Goal: Navigation & Orientation: Go to known website

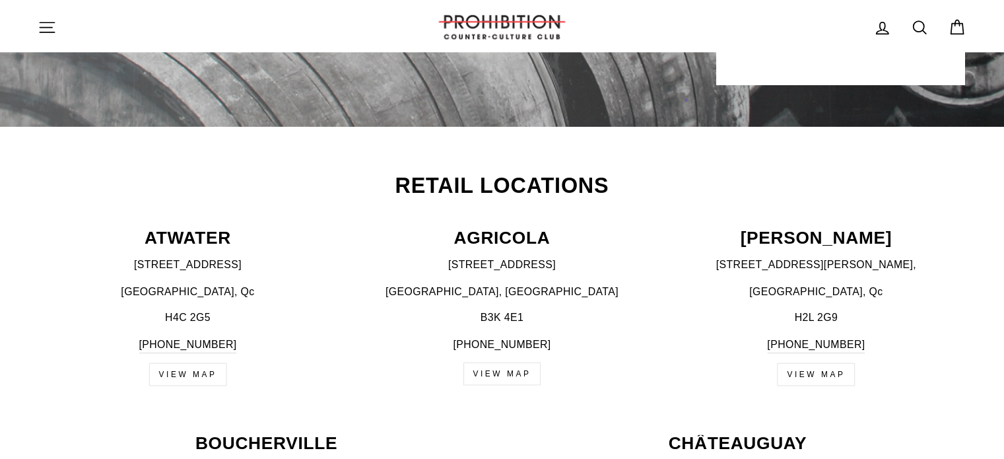
scroll to position [396, 0]
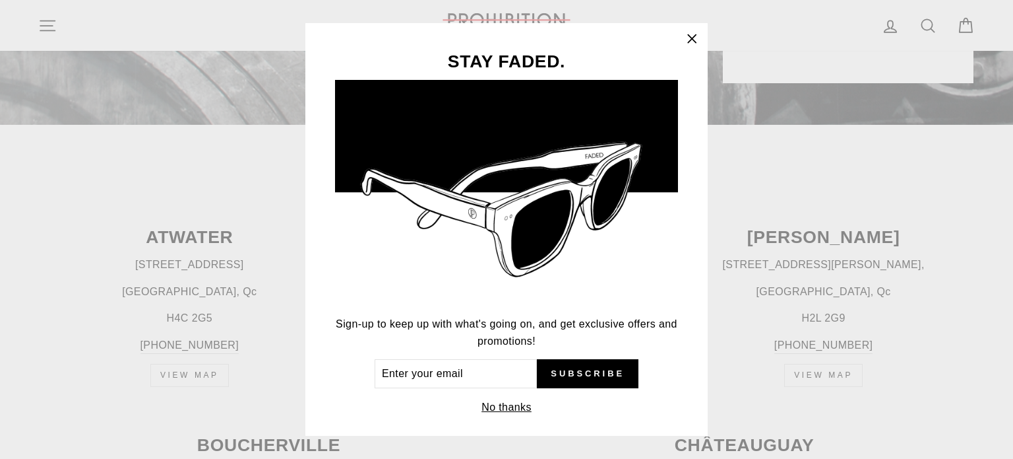
click at [697, 34] on icon "button" at bounding box center [692, 39] width 18 height 18
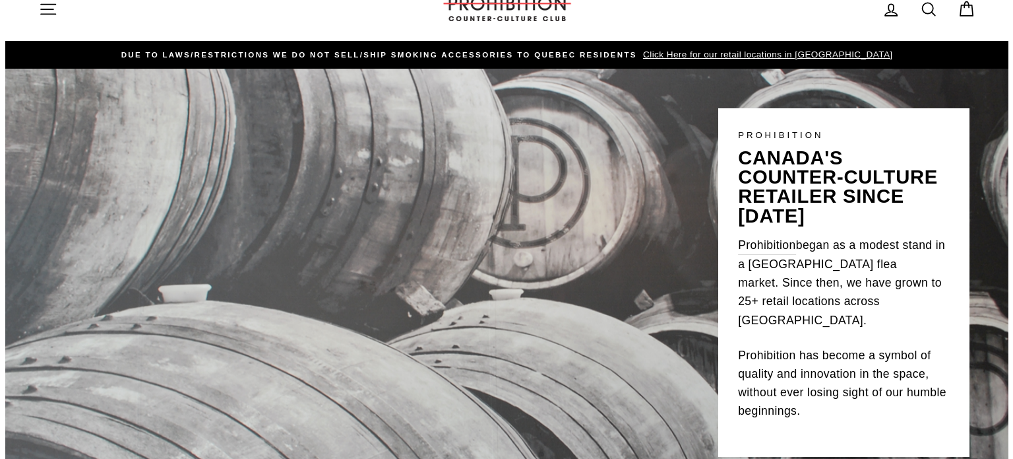
scroll to position [0, 0]
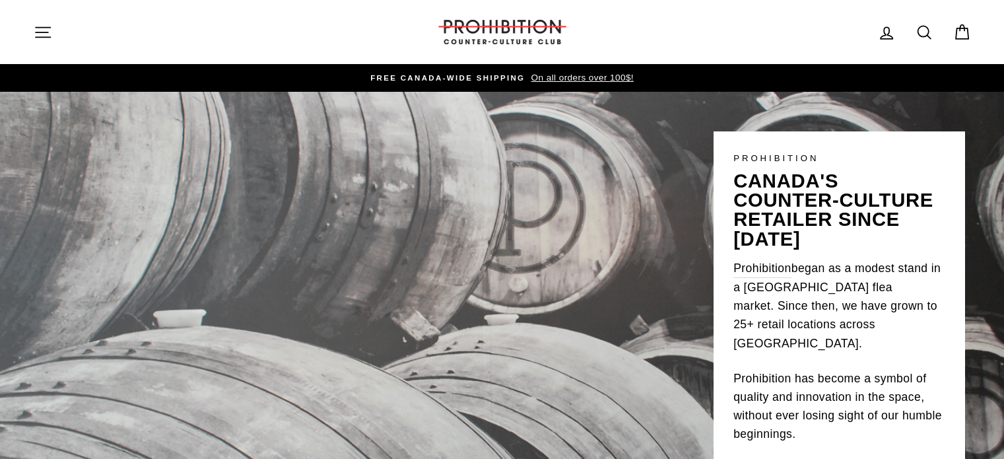
click at [40, 31] on icon "button" at bounding box center [43, 32] width 15 height 10
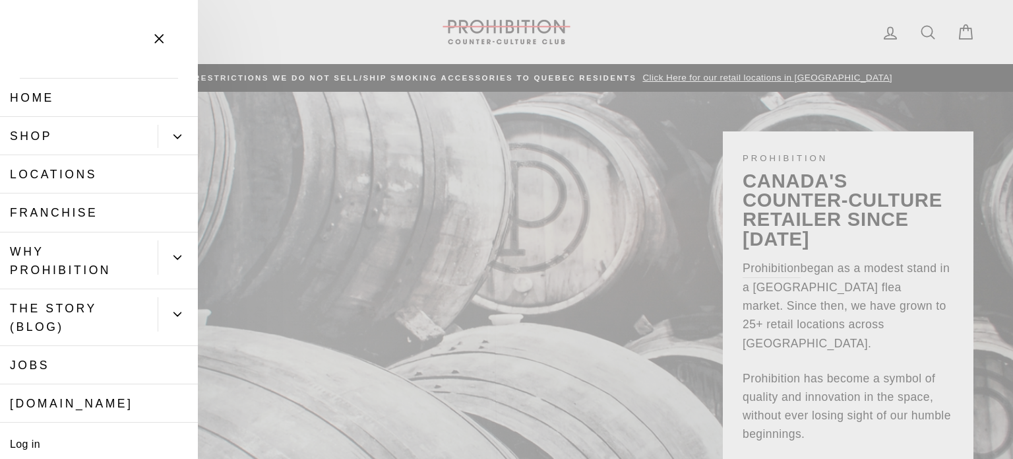
click at [37, 97] on link "Home" at bounding box center [99, 98] width 198 height 38
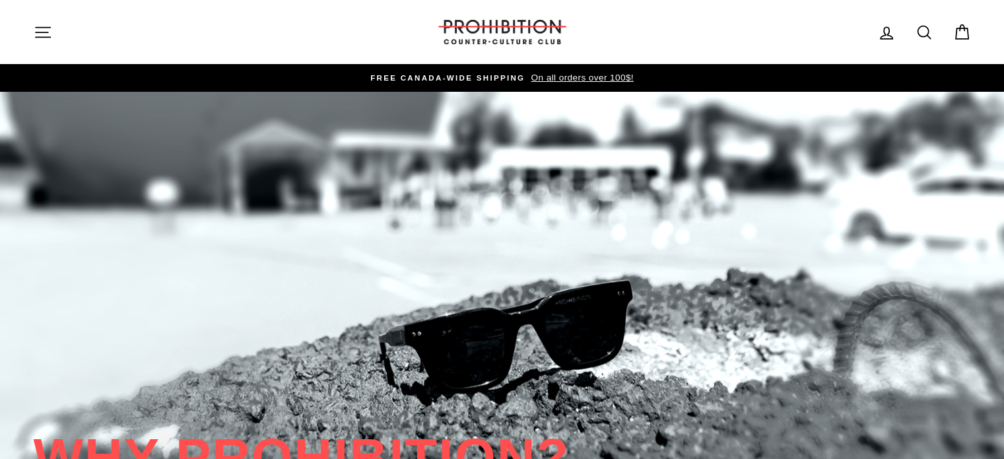
click at [492, 30] on img at bounding box center [502, 32] width 132 height 24
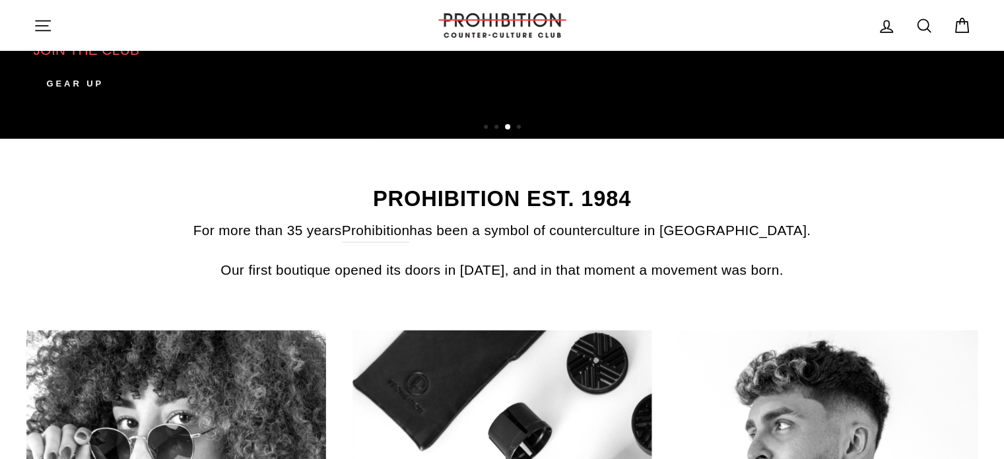
scroll to position [330, 0]
